Goal: Task Accomplishment & Management: Manage account settings

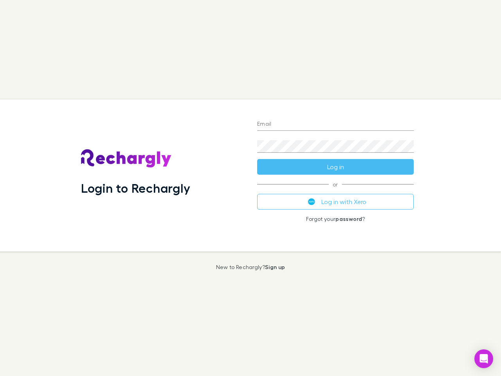
click at [250, 188] on div "Login to Rechargly" at bounding box center [163, 175] width 176 height 152
click at [335, 124] on input "Email" at bounding box center [335, 124] width 157 height 13
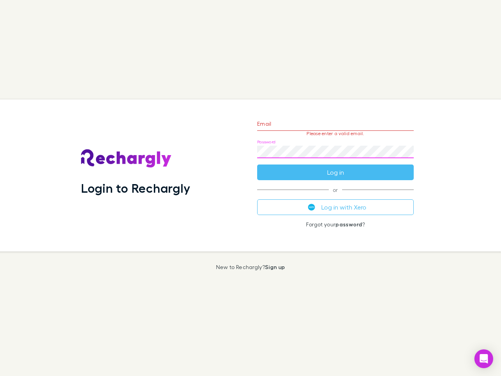
click at [335, 167] on form "Email Please enter a valid email. Password Log in" at bounding box center [335, 146] width 157 height 68
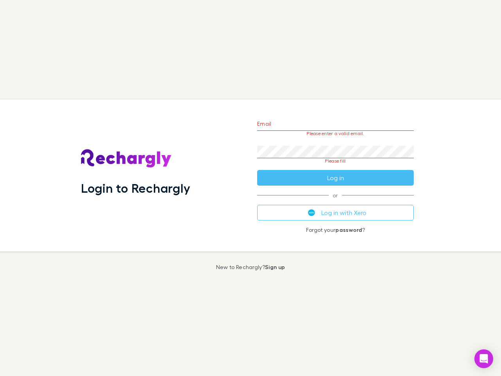
click at [335, 202] on div "Email Please enter a valid email. Password Please fill Log in or Log in with Xe…" at bounding box center [335, 175] width 169 height 152
click at [484, 358] on icon "Open Intercom Messenger" at bounding box center [484, 358] width 8 height 9
